Goal: Task Accomplishment & Management: Use online tool/utility

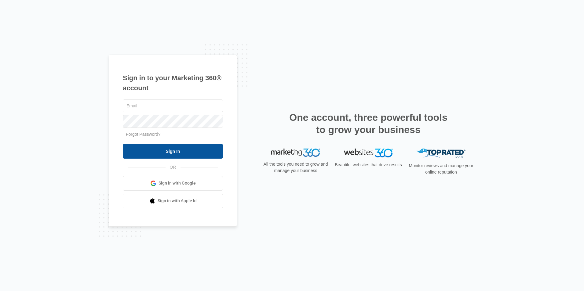
type input "[EMAIL_ADDRESS][DOMAIN_NAME]"
click at [169, 153] on input "Sign In" at bounding box center [173, 151] width 100 height 15
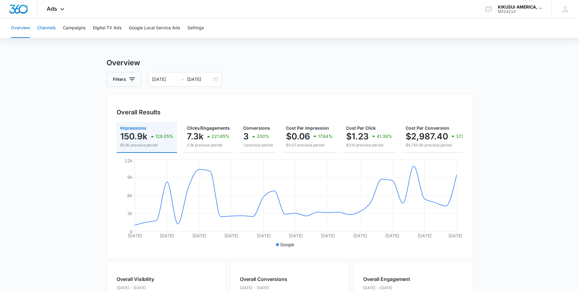
click at [53, 30] on button "Channels" at bounding box center [46, 28] width 18 height 20
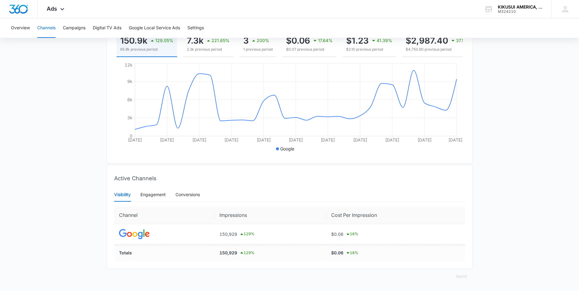
scroll to position [100, 0]
click at [155, 195] on div "Engagement" at bounding box center [152, 195] width 25 height 7
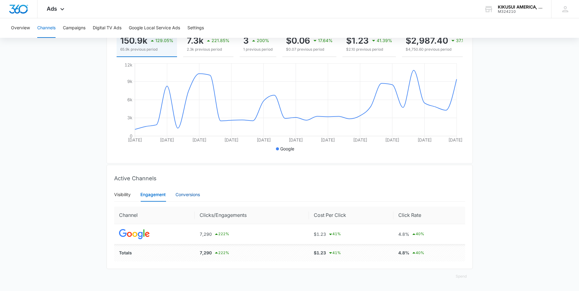
click at [191, 195] on div "Conversions" at bounding box center [188, 195] width 24 height 7
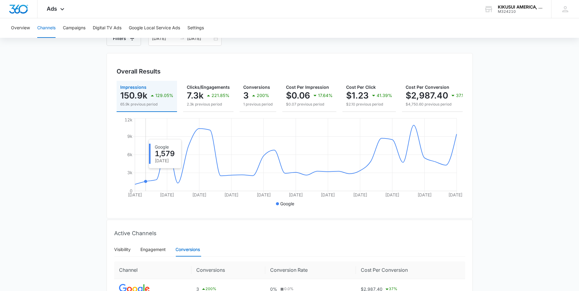
scroll to position [39, 0]
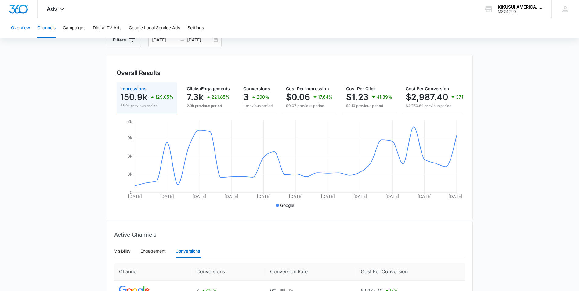
click at [27, 28] on button "Overview" at bounding box center [20, 28] width 19 height 20
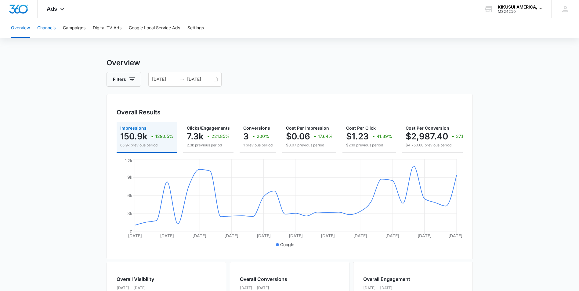
click at [46, 27] on button "Channels" at bounding box center [46, 28] width 18 height 20
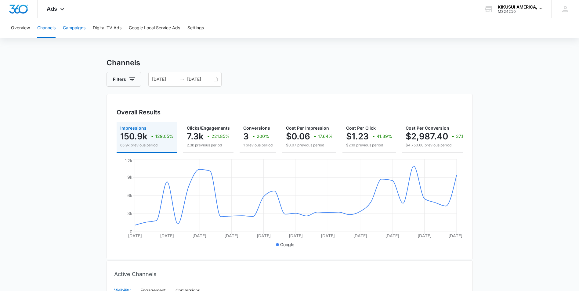
click at [71, 26] on button "Campaigns" at bounding box center [74, 28] width 23 height 20
click at [111, 33] on button "Digital TV Ads" at bounding box center [107, 28] width 29 height 20
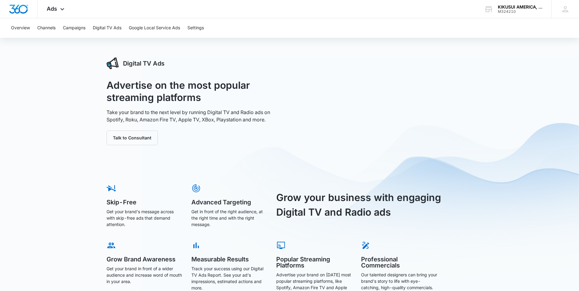
click at [564, 73] on div "Digital TV Ads Advertise on the most popular streaming platforms Take your bran…" at bounding box center [289, 188] width 579 height 262
